Goal: Task Accomplishment & Management: Manage account settings

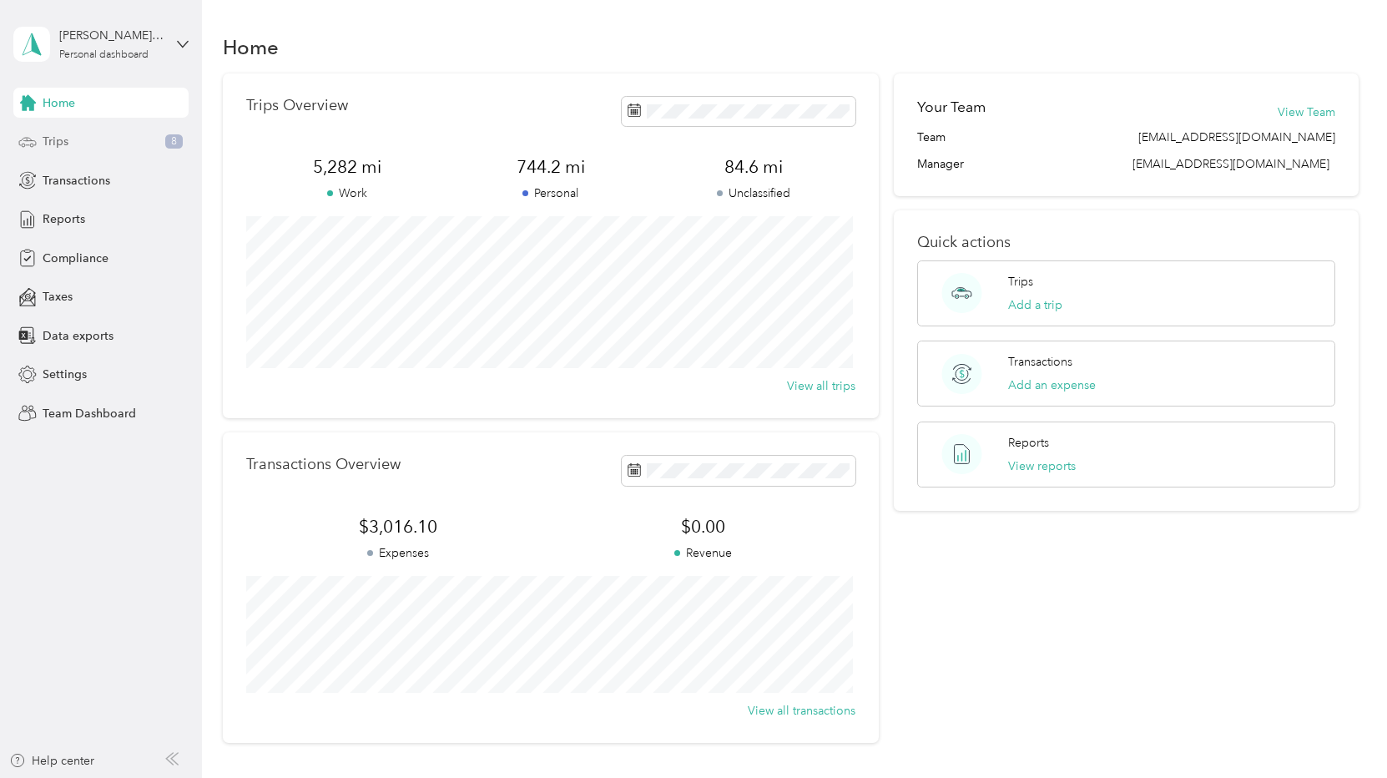
click at [59, 144] on span "Trips" at bounding box center [56, 142] width 26 height 18
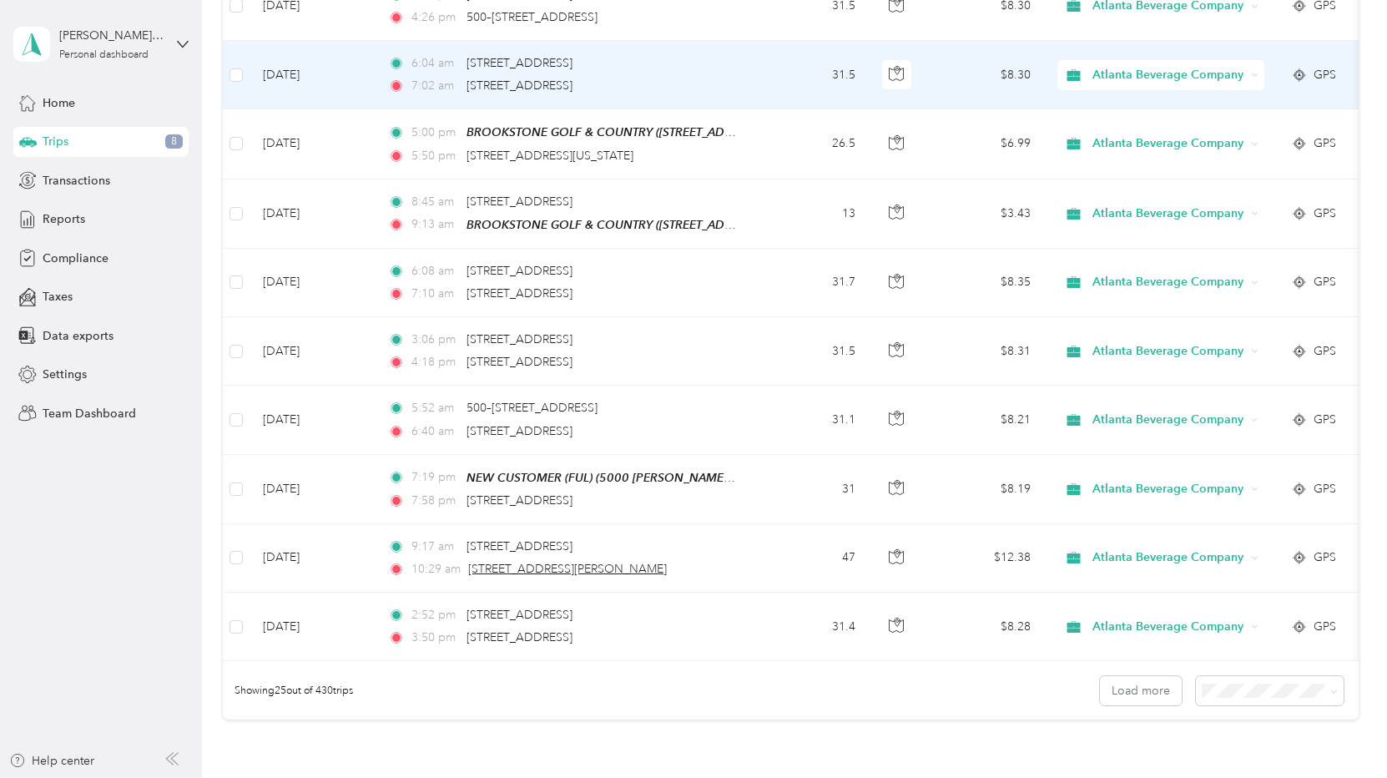
scroll to position [1522, 0]
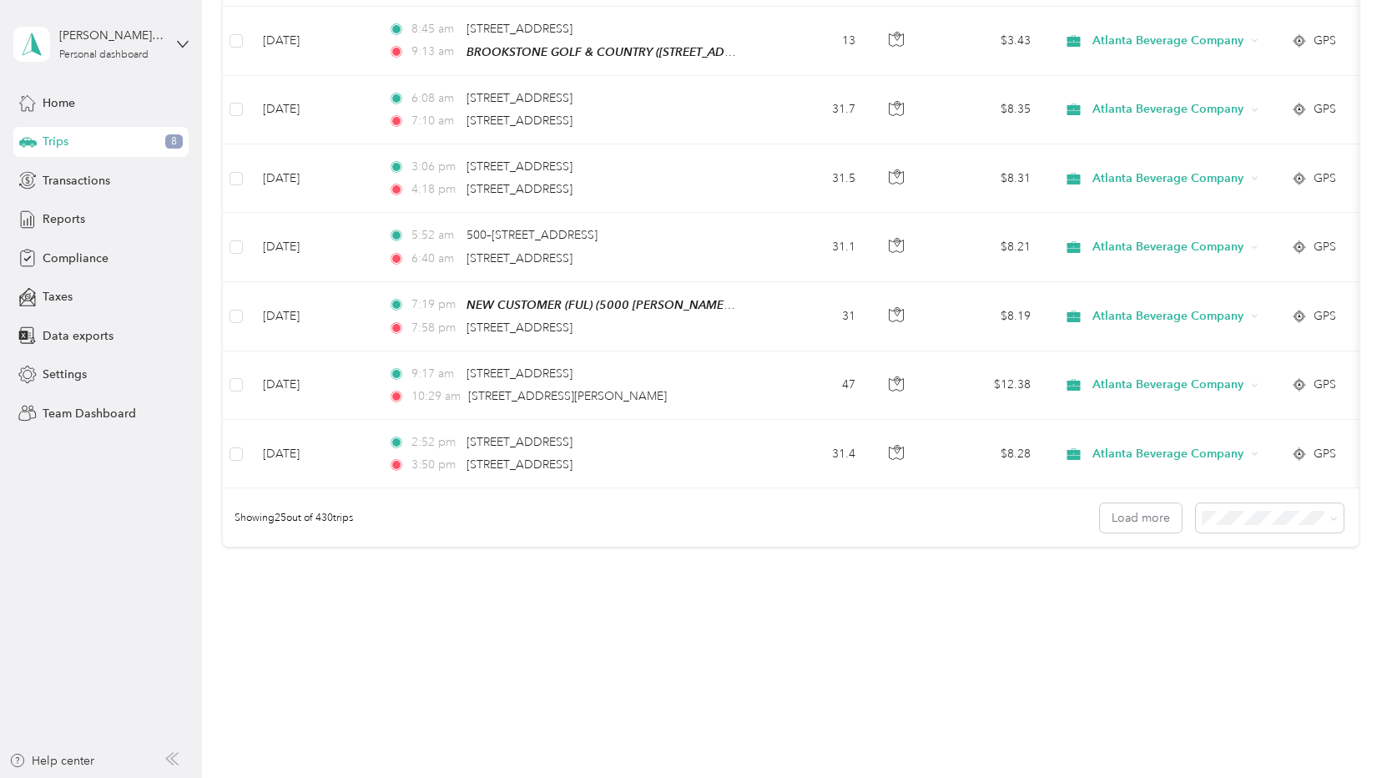
click at [1232, 607] on span "100 per load" at bounding box center [1238, 606] width 68 height 14
